Goal: Find specific page/section

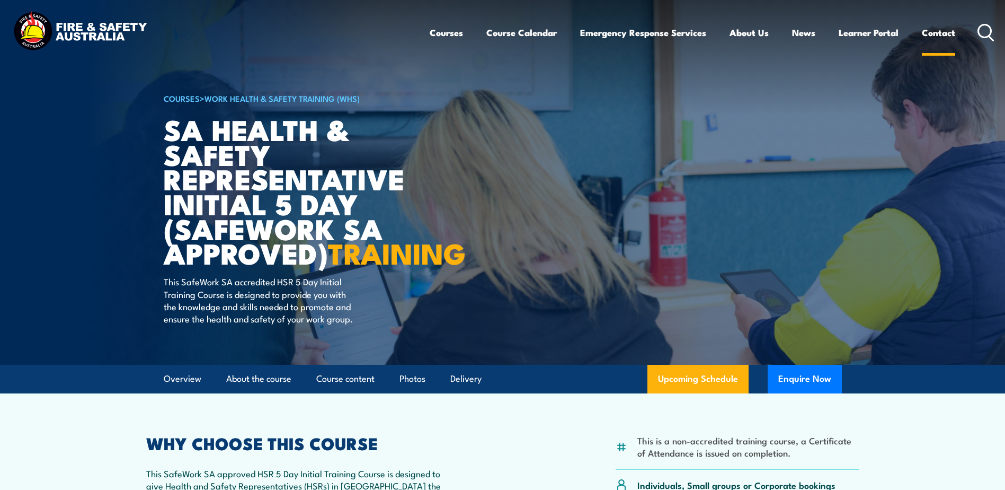
click at [945, 31] on link "Contact" at bounding box center [938, 33] width 33 height 28
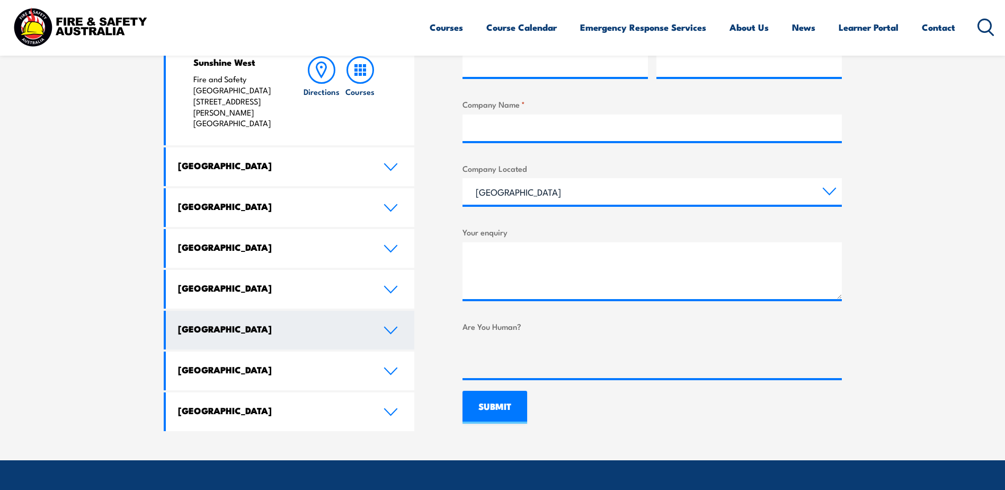
scroll to position [530, 0]
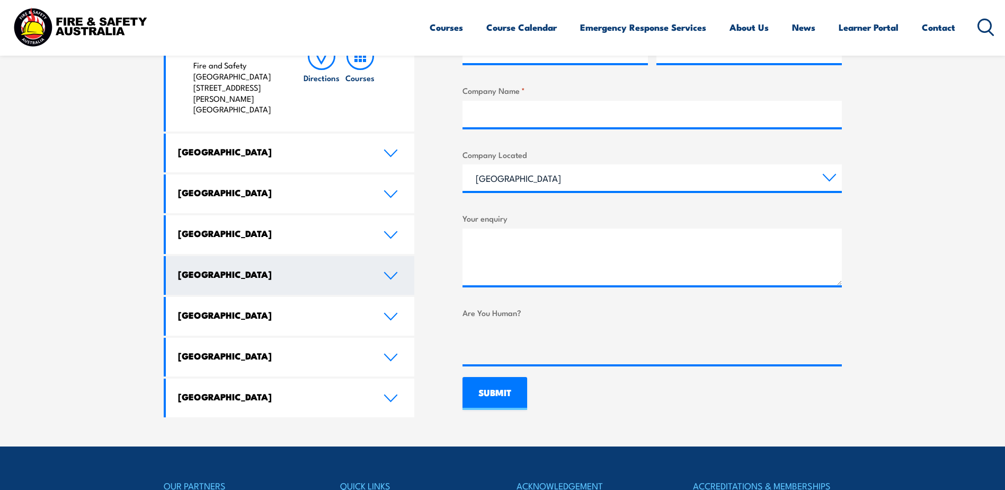
click at [393, 271] on icon at bounding box center [391, 275] width 14 height 8
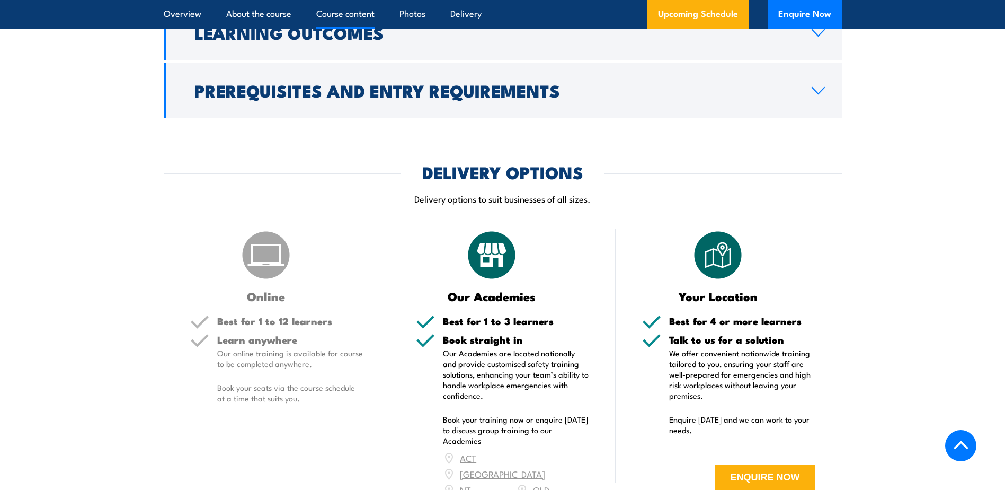
scroll to position [1179, 0]
